Goal: Check status: Check status

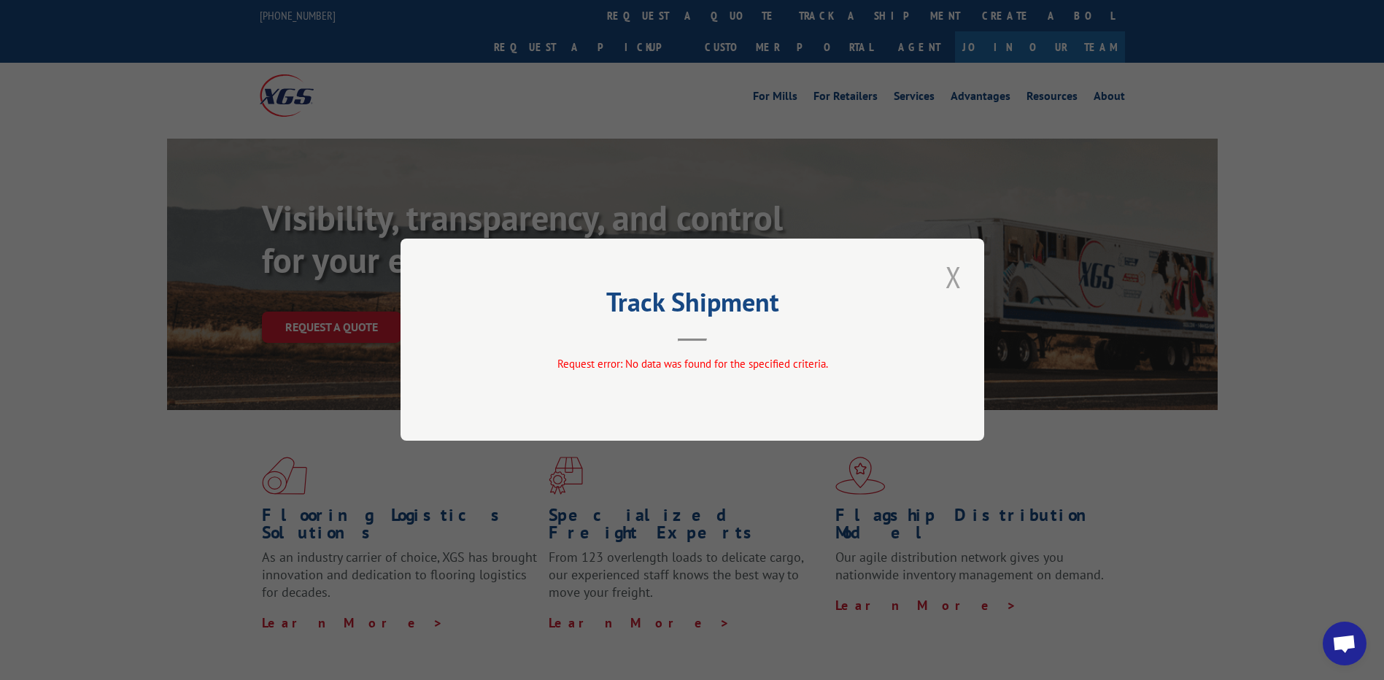
click at [955, 287] on button "Close modal" at bounding box center [953, 277] width 25 height 40
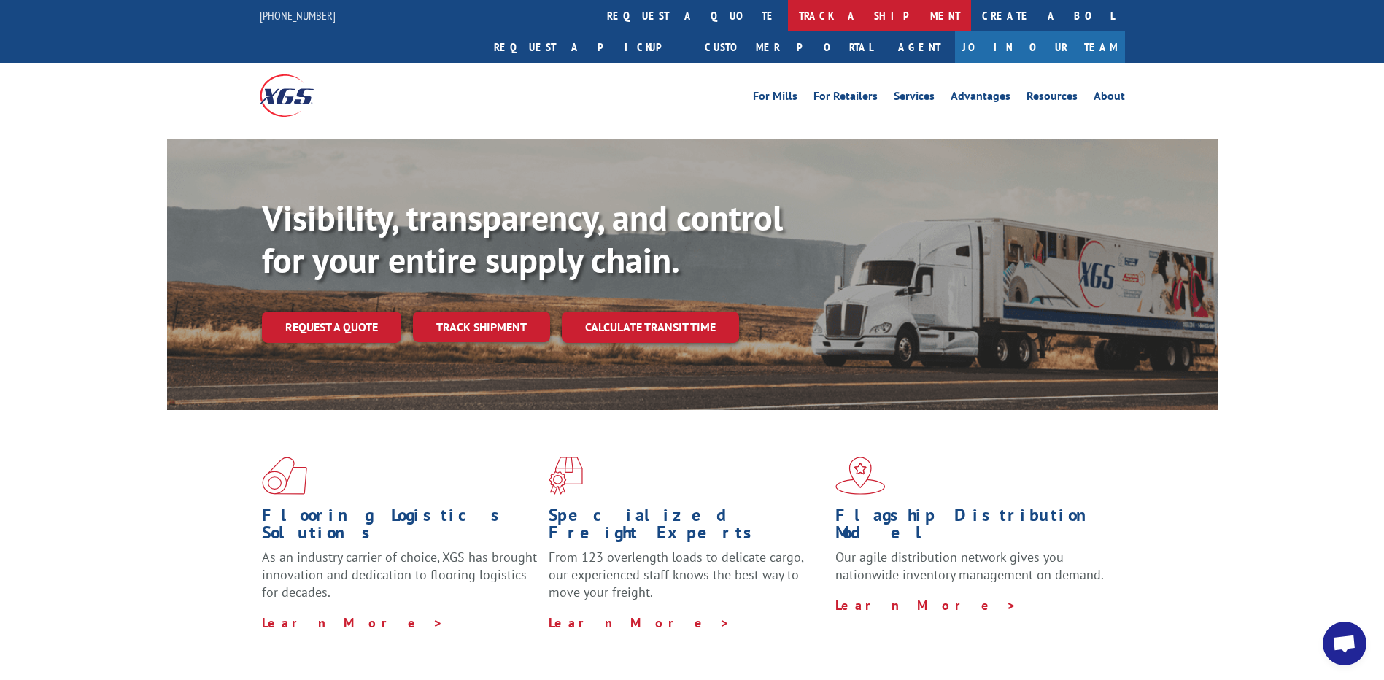
click at [788, 9] on link "track a shipment" at bounding box center [879, 15] width 183 height 31
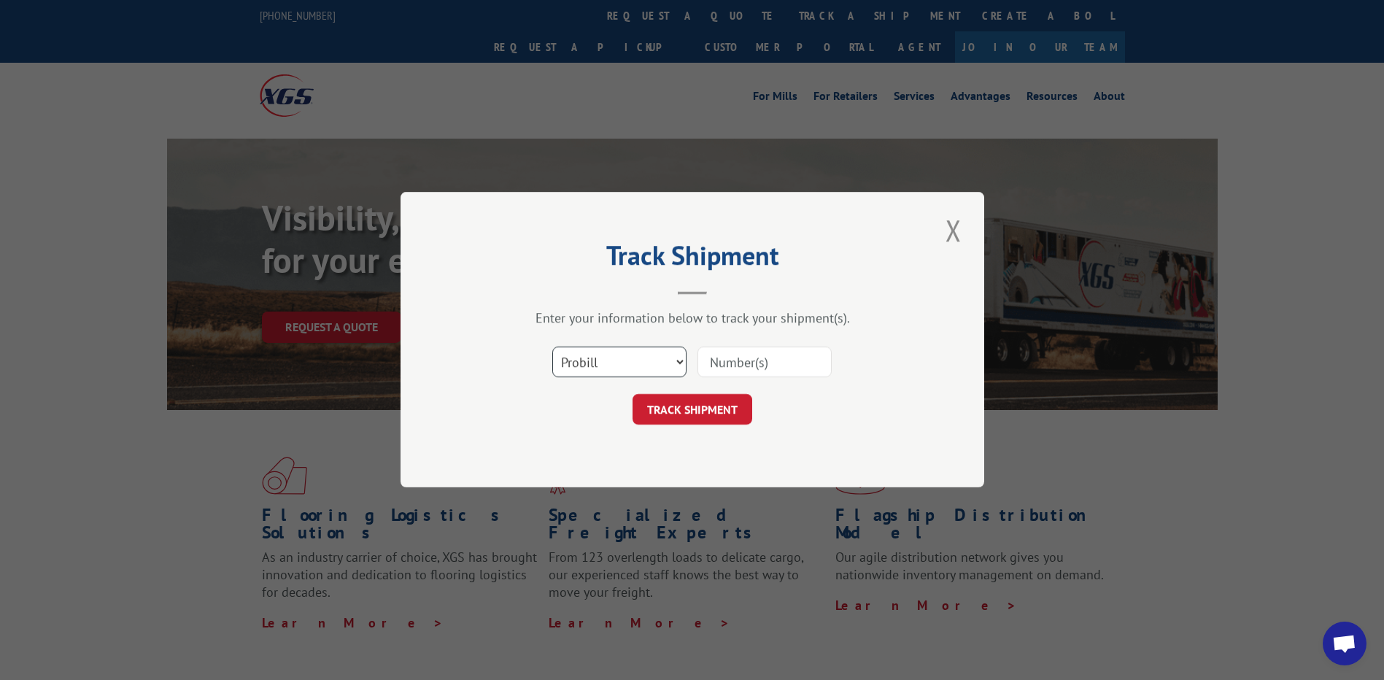
click at [626, 351] on select "Select category... Probill BOL PO" at bounding box center [619, 362] width 134 height 31
select select "po"
click at [552, 347] on select "Select category... Probill BOL PO" at bounding box center [619, 362] width 134 height 31
click at [738, 378] on div at bounding box center [765, 363] width 134 height 34
click at [743, 368] on input at bounding box center [765, 362] width 134 height 31
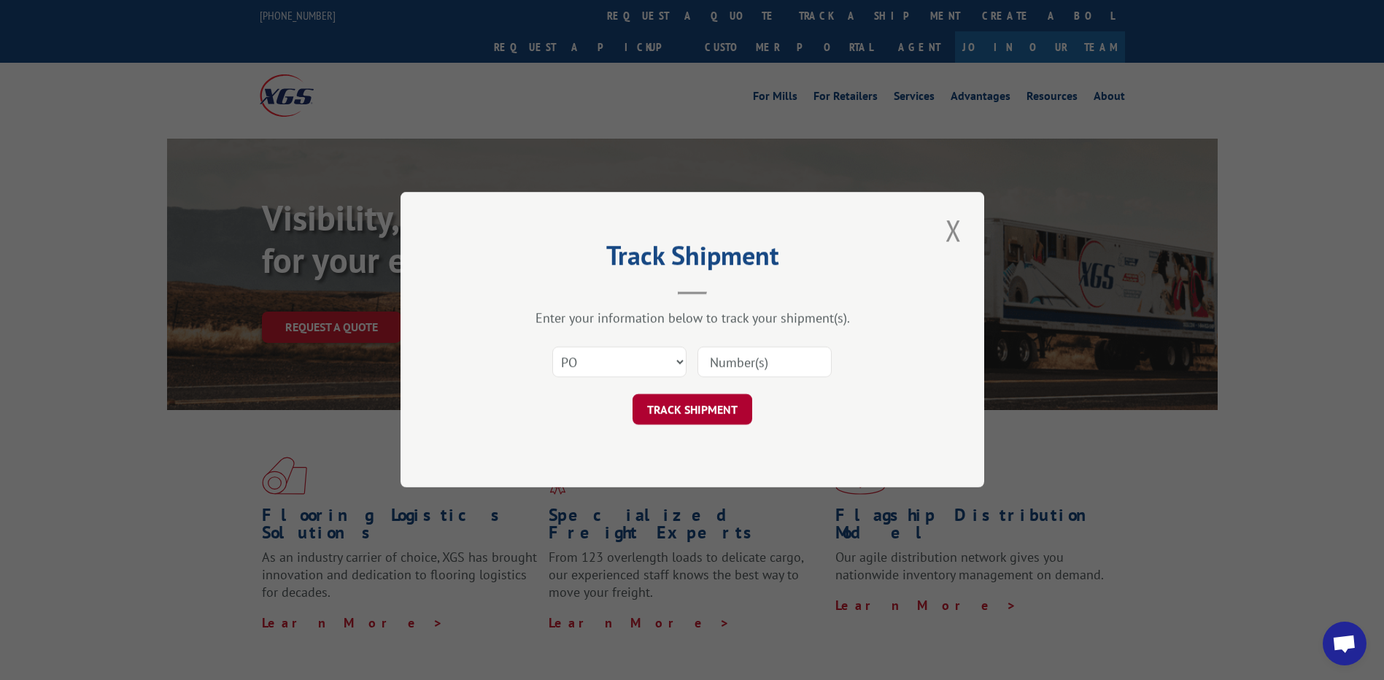
paste input "24504505"
type input "24504505"
click at [682, 409] on button "TRACK SHIPMENT" at bounding box center [693, 410] width 120 height 31
